Goal: Transaction & Acquisition: Purchase product/service

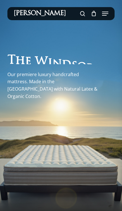
scroll to position [1, 0]
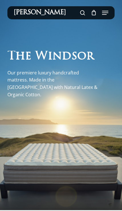
click at [81, 10] on span at bounding box center [82, 14] width 5 height 10
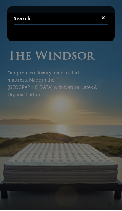
click at [77, 15] on input "Search" at bounding box center [61, 20] width 95 height 12
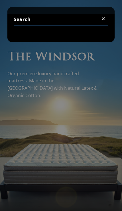
click at [106, 16] on link "Close Search" at bounding box center [102, 18] width 7 height 5
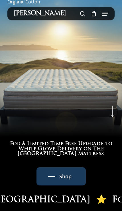
scroll to position [95, 0]
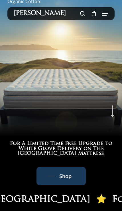
click at [66, 181] on span "Shop" at bounding box center [65, 176] width 12 height 9
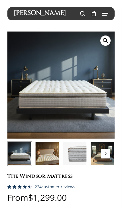
click at [82, 14] on span at bounding box center [82, 14] width 5 height 10
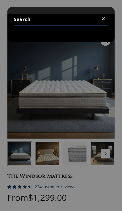
click at [55, 19] on input "Search" at bounding box center [61, 20] width 95 height 12
type input "Twitter"
click at [59, 18] on input "Twitter" at bounding box center [61, 20] width 95 height 12
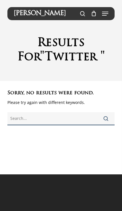
click at [81, 116] on input "text" at bounding box center [60, 118] width 107 height 13
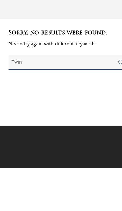
type input "Twin"
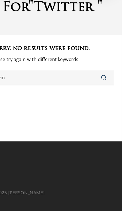
click at [103, 92] on span "submit" at bounding box center [105, 94] width 5 height 5
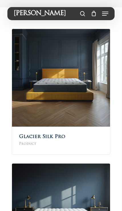
scroll to position [83, 0]
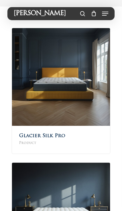
click at [71, 134] on h2 "Glacier Silk Pro Product" at bounding box center [61, 140] width 98 height 28
click at [92, 100] on img at bounding box center [61, 77] width 98 height 98
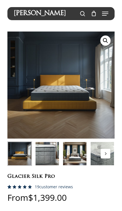
click at [107, 156] on button "Next" at bounding box center [105, 154] width 10 height 10
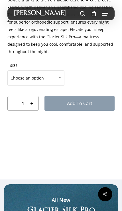
scroll to position [237, 0]
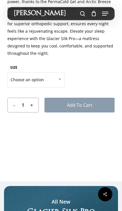
click at [51, 78] on span "Choose an option" at bounding box center [36, 80] width 56 height 12
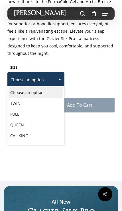
select select "TWIN"
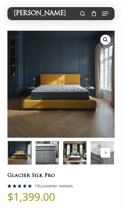
scroll to position [0, 0]
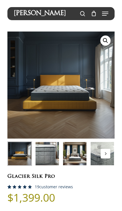
click at [105, 155] on button "Next" at bounding box center [105, 154] width 10 height 10
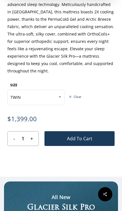
scroll to position [221, 0]
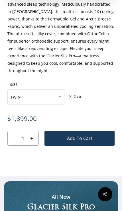
click at [91, 138] on button "Add to cart" at bounding box center [79, 138] width 70 height 15
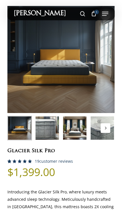
scroll to position [25, 0]
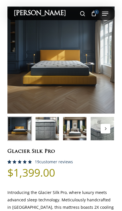
click at [93, 14] on icon "Cart" at bounding box center [93, 14] width 5 height 6
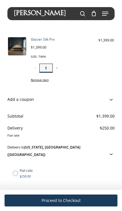
click at [49, 65] on input "1" at bounding box center [45, 68] width 13 height 9
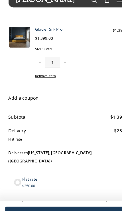
click at [47, 76] on button "Remove item" at bounding box center [40, 79] width 18 height 7
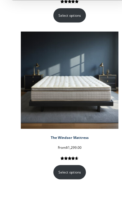
scroll to position [481, 0]
click at [70, 152] on link "Select options" at bounding box center [61, 151] width 29 height 13
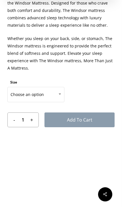
scroll to position [400, 0]
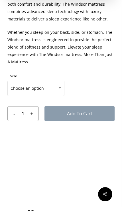
click at [42, 84] on span "Choose an option" at bounding box center [36, 88] width 56 height 12
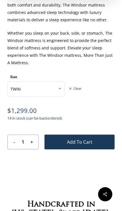
click at [42, 89] on span "TWIN" at bounding box center [36, 89] width 56 height 12
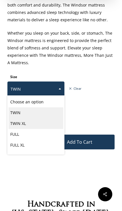
select select "TWIN XL"
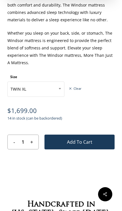
click at [56, 88] on span at bounding box center [59, 89] width 9 height 14
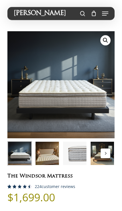
scroll to position [0, 0]
